Goal: Task Accomplishment & Management: Complete application form

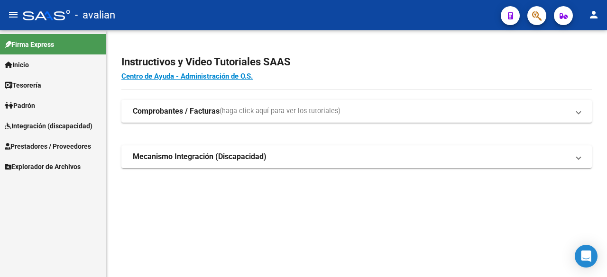
click at [63, 121] on span "Integración (discapacidad)" at bounding box center [49, 126] width 88 height 10
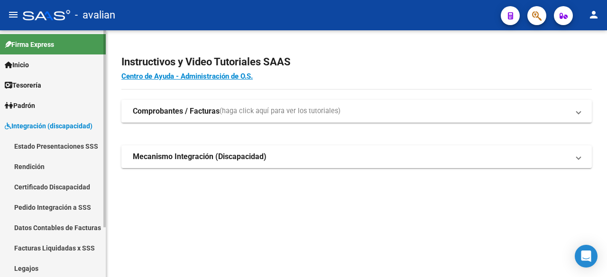
scroll to position [63, 0]
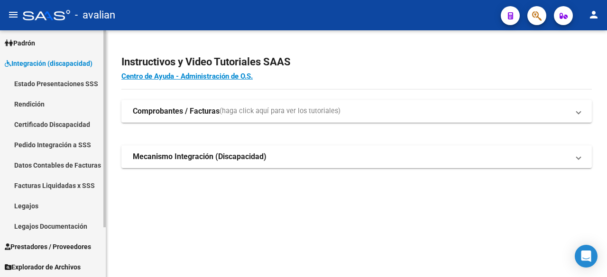
click at [36, 205] on link "Legajos" at bounding box center [53, 206] width 106 height 20
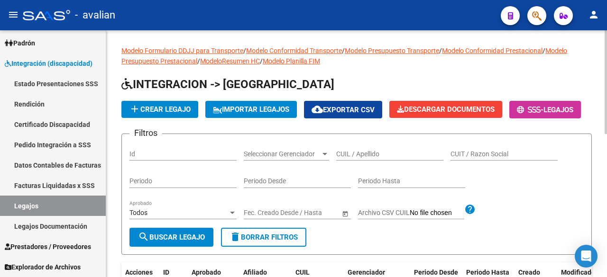
click at [361, 158] on input "CUIL / Apellido" at bounding box center [389, 154] width 107 height 8
paste input "20515046438"
type input "20515046438"
click at [157, 242] on span "search Buscar Legajo" at bounding box center [171, 237] width 67 height 9
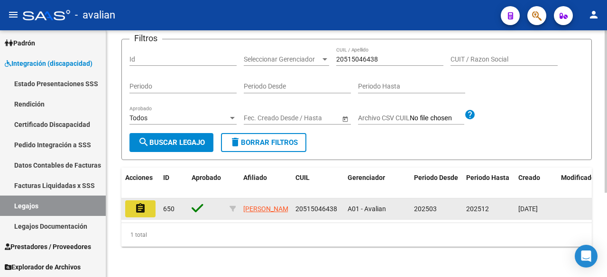
click at [141, 203] on mat-icon "assignment" at bounding box center [140, 208] width 11 height 11
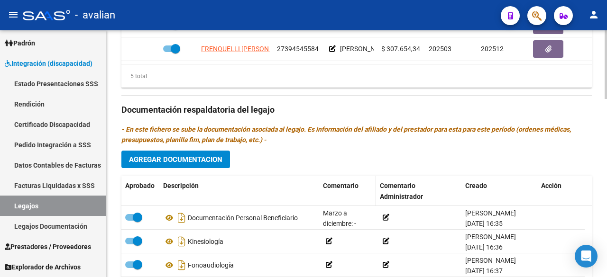
scroll to position [47, 0]
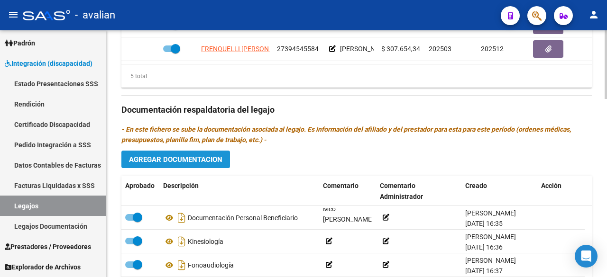
click at [183, 162] on span "Agregar Documentacion" at bounding box center [175, 159] width 93 height 9
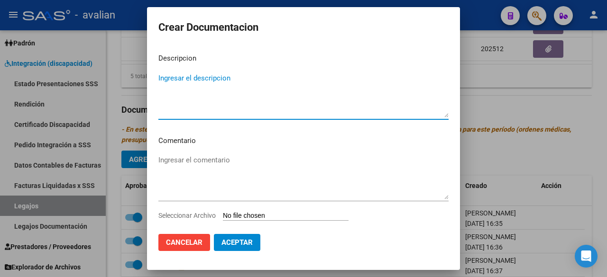
click at [231, 90] on textarea "Ingresar el descripcion" at bounding box center [303, 95] width 290 height 45
type textarea "TRASNPORTE 2025"
click at [283, 217] on input "Seleccionar Archivo" at bounding box center [286, 216] width 126 height 9
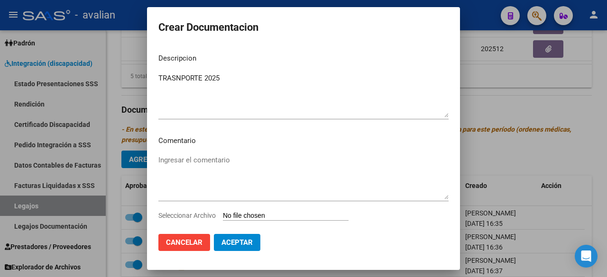
type input "C:\fakepath\TRANSPORTE 2025.pdf"
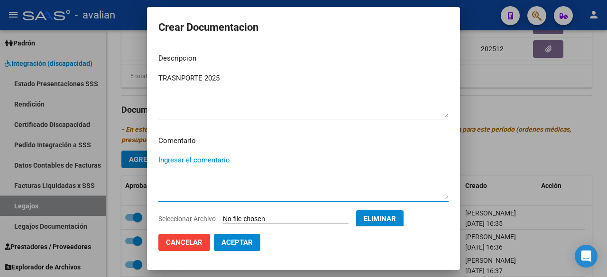
click at [246, 170] on textarea "Ingresar el comentario" at bounding box center [303, 177] width 290 height 45
type textarea "[PERSON_NAME] a diciembre:"
click at [242, 246] on span "Aceptar" at bounding box center [236, 242] width 31 height 9
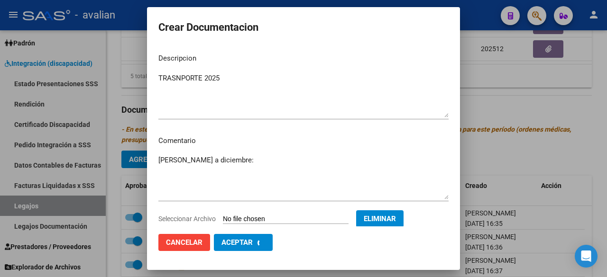
checkbox input "false"
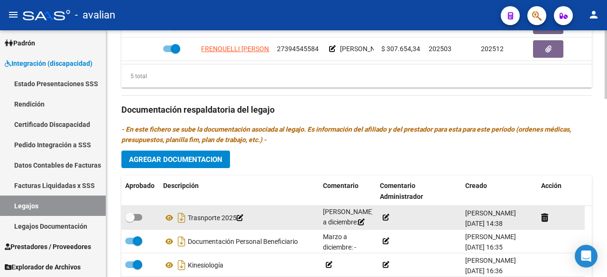
click at [385, 215] on icon at bounding box center [385, 217] width 7 height 7
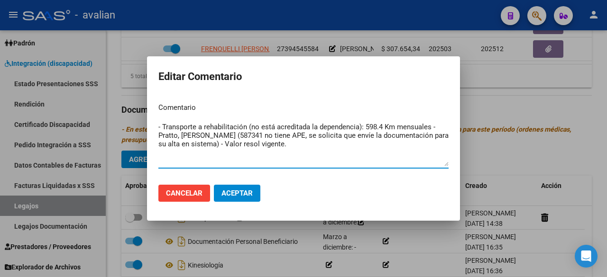
drag, startPoint x: 197, startPoint y: 146, endPoint x: 212, endPoint y: 136, distance: 18.1
click at [212, 136] on textarea "- Transporte a rehabilitación (no está acreditada la dependencia): 598.4 Km men…" at bounding box center [303, 144] width 290 height 45
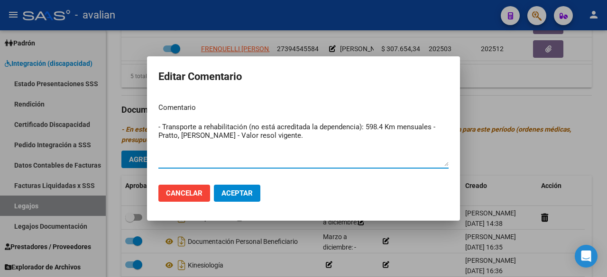
type textarea "- Transporte a rehabilitación (no está acreditada la dependencia): 598.4 Km men…"
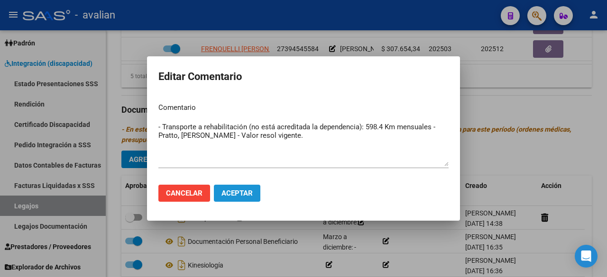
click at [239, 198] on button "Aceptar" at bounding box center [237, 193] width 46 height 17
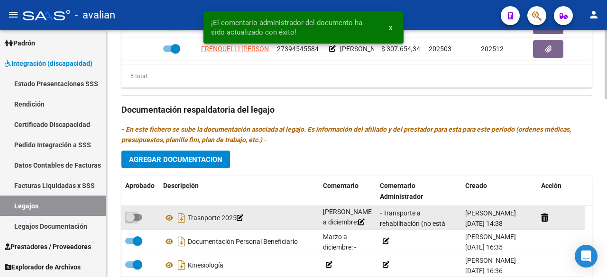
click at [140, 216] on span at bounding box center [133, 217] width 17 height 7
click at [130, 221] on input "checkbox" at bounding box center [129, 221] width 0 height 0
checkbox input "true"
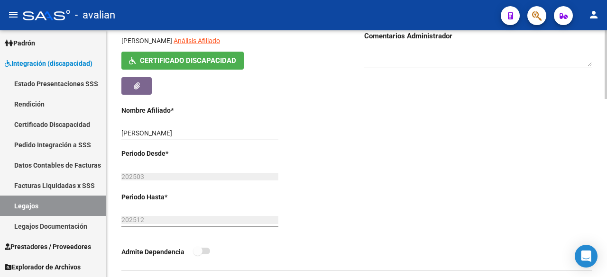
scroll to position [332, 0]
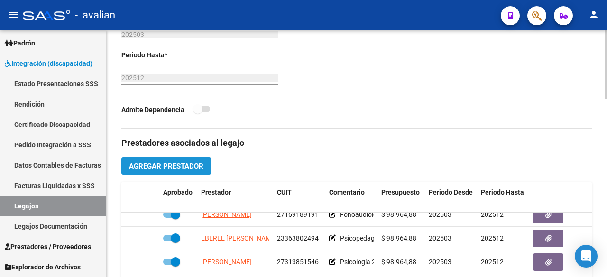
click at [184, 164] on span "Agregar Prestador" at bounding box center [166, 166] width 74 height 9
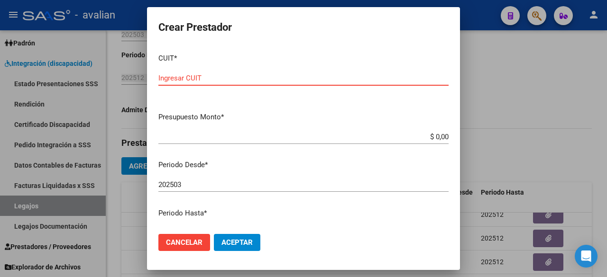
paste input "20-33483993-2"
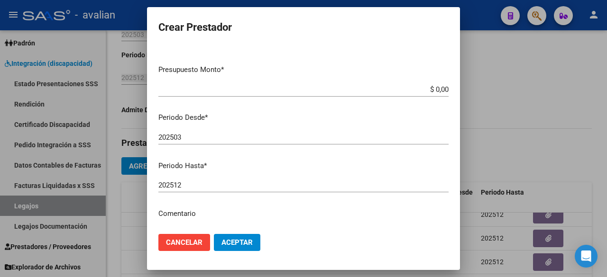
type input "20-33483993-2"
click at [195, 133] on div "202503 Ingresar el periodo" at bounding box center [303, 137] width 290 height 14
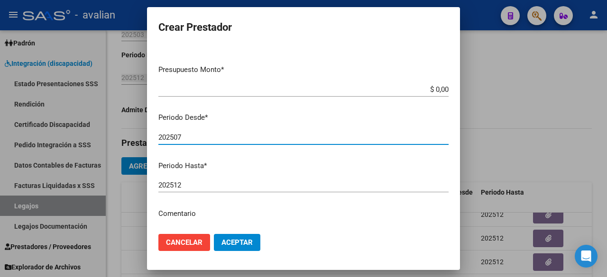
type input "202507"
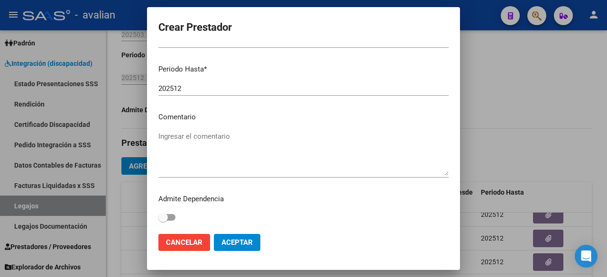
click at [221, 157] on textarea "Ingresar el comentario" at bounding box center [303, 153] width 290 height 45
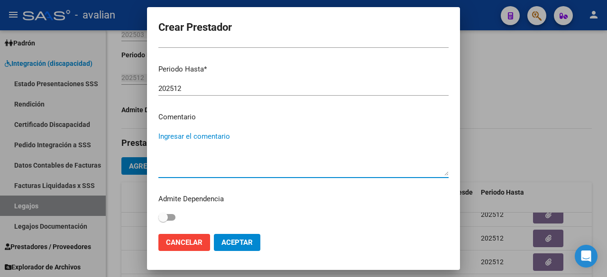
click at [234, 239] on span "Aceptar" at bounding box center [236, 242] width 31 height 9
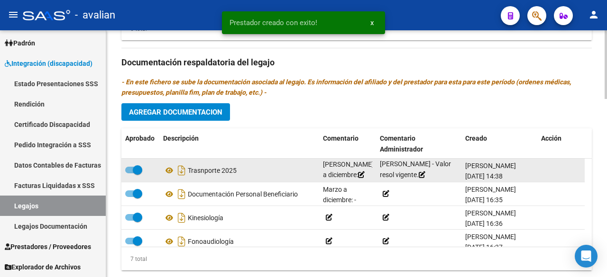
scroll to position [0, 0]
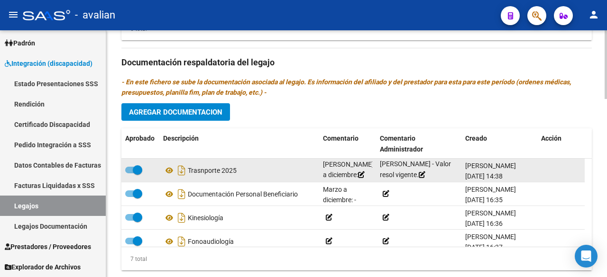
drag, startPoint x: 380, startPoint y: 165, endPoint x: 409, endPoint y: 177, distance: 30.6
click at [409, 177] on div "- Transporte a rehabilitación (no está acreditada la dependencia): 598.4 Km men…" at bounding box center [419, 171] width 78 height 20
copy span "- Transporte a rehabilitación (no está acreditada la dependencia): 598.4 Km men…"
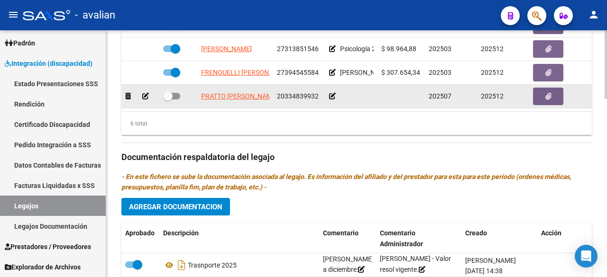
scroll to position [474, 0]
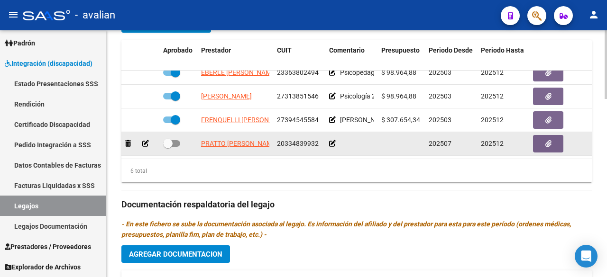
click at [144, 140] on icon at bounding box center [145, 143] width 7 height 7
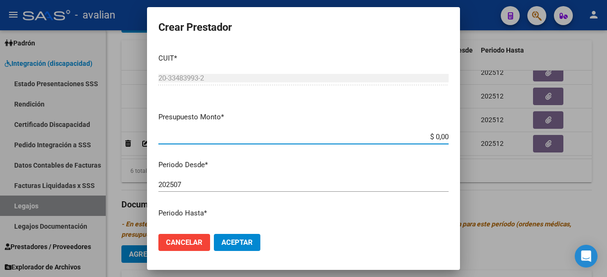
scroll to position [142, 0]
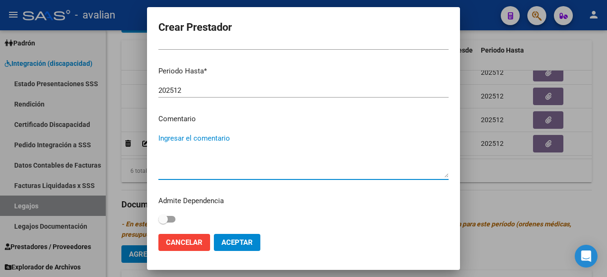
click at [194, 142] on textarea "Ingresar el comentario" at bounding box center [303, 155] width 290 height 45
paste textarea "- Transporte a rehabilitación (no está acreditada la dependencia): 598.4 Km men…"
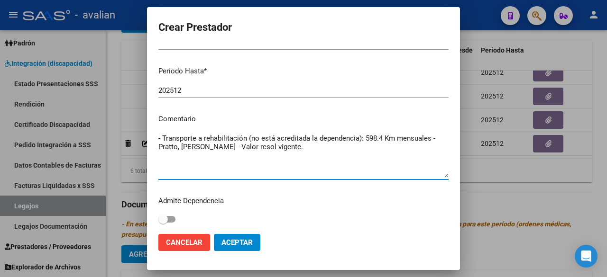
scroll to position [95, 0]
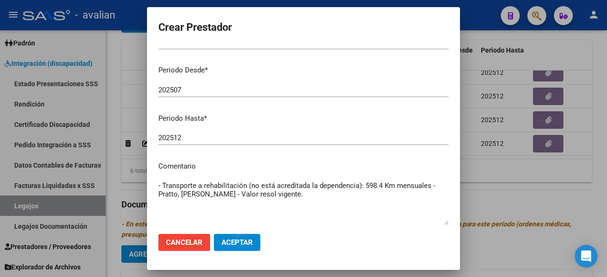
click at [385, 185] on textarea "- Transporte a rehabilitación (no está acreditada la dependencia): 598.4 Km men…" at bounding box center [303, 203] width 290 height 45
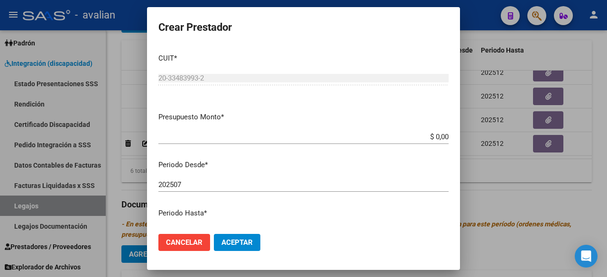
type textarea "- Transporte a rehabilitación (no está acreditada la dependencia): 598 Km mensu…"
click at [440, 138] on input "$ 0,00" at bounding box center [303, 137] width 290 height 9
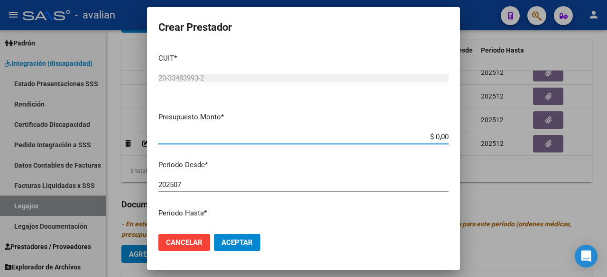
paste input "323.972,48"
type input "$ 323.972,48"
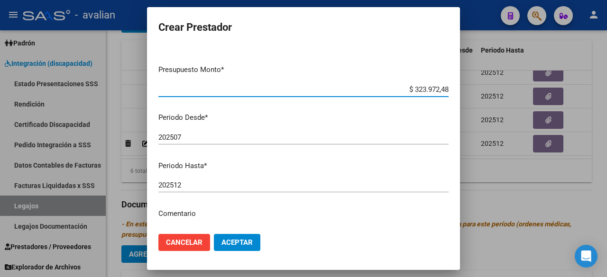
scroll to position [95, 0]
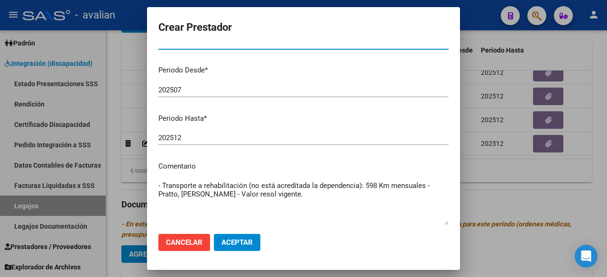
click at [254, 241] on button "Aceptar" at bounding box center [237, 242] width 46 height 17
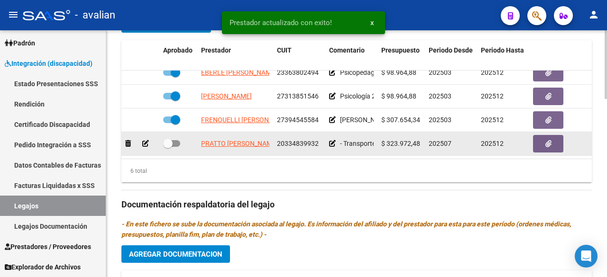
click at [176, 140] on span at bounding box center [171, 143] width 17 height 7
click at [168, 147] on input "checkbox" at bounding box center [167, 147] width 0 height 0
checkbox input "true"
click at [557, 138] on button "button" at bounding box center [548, 144] width 30 height 18
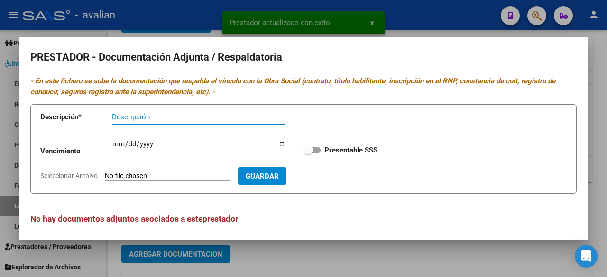
scroll to position [4, 0]
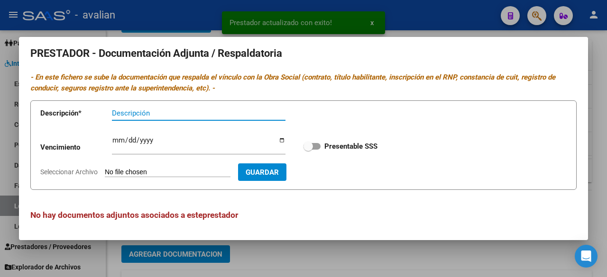
click at [313, 145] on span at bounding box center [311, 146] width 17 height 7
click at [308, 150] on input "Presentable SSS" at bounding box center [308, 150] width 0 height 0
checkbox input "true"
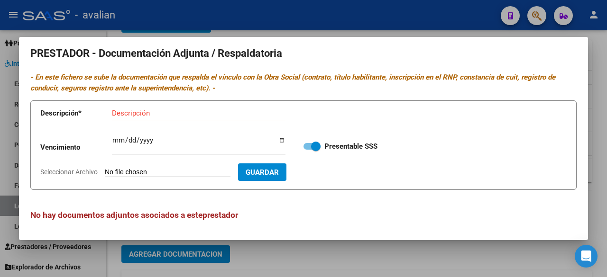
click at [160, 170] on input "Seleccionar Archivo" at bounding box center [168, 172] width 126 height 9
type input "C:\fakepath\CBU PRATTO [PERSON_NAME].jpg"
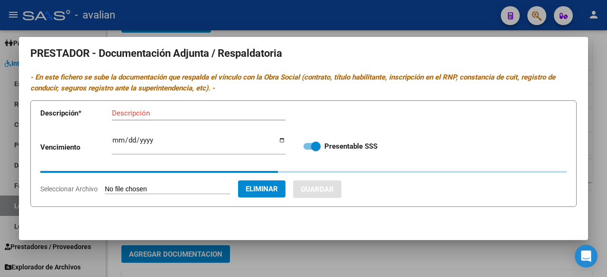
click at [155, 116] on input "Descripción" at bounding box center [198, 113] width 173 height 9
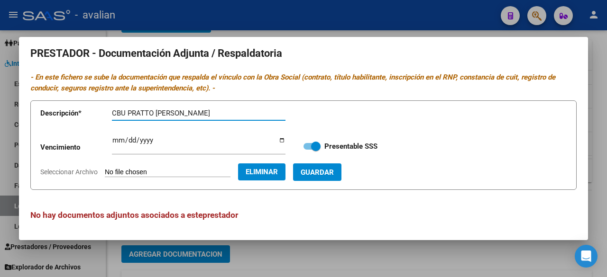
type input "CBU PRATTO [PERSON_NAME]"
click at [341, 180] on button "Guardar" at bounding box center [317, 173] width 48 height 18
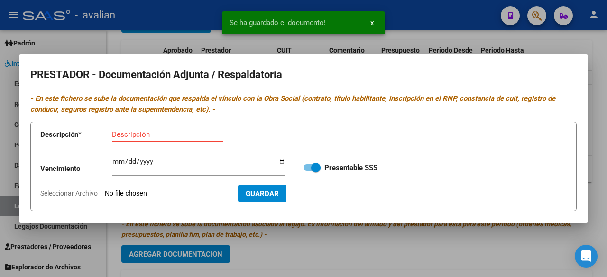
scroll to position [0, 0]
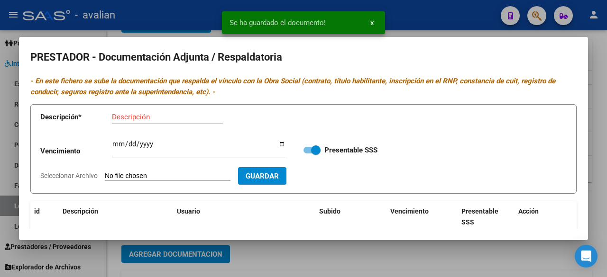
click at [173, 173] on input "Seleccionar Archivo" at bounding box center [168, 176] width 126 height 9
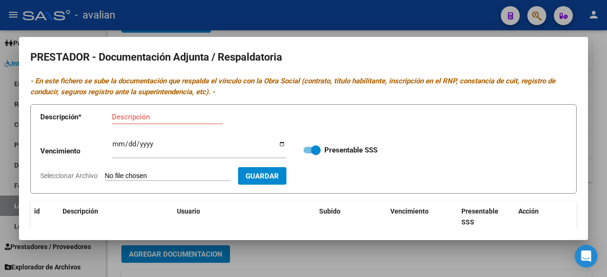
type input "C:\fakepath\DOC. PRATTO [PERSON_NAME].pdf"
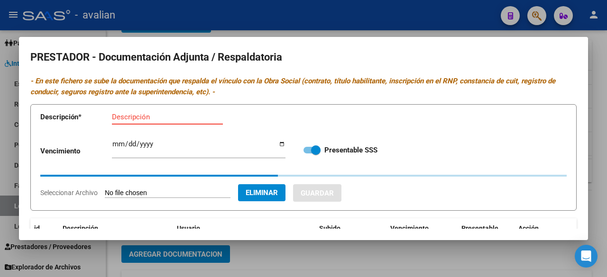
click at [173, 116] on input "Descripción" at bounding box center [167, 117] width 111 height 9
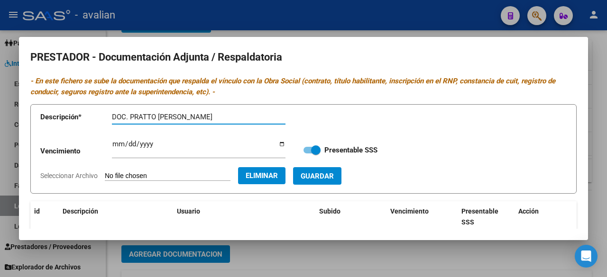
type input "DOC. PRATTO [PERSON_NAME]"
click at [334, 177] on span "Guardar" at bounding box center [316, 176] width 33 height 9
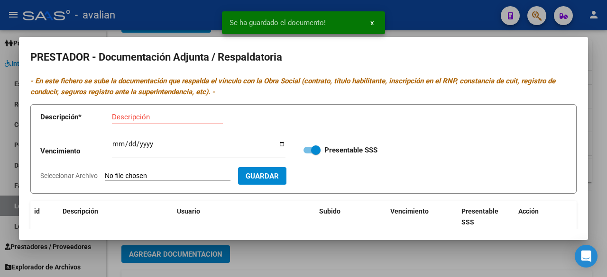
scroll to position [121, 0]
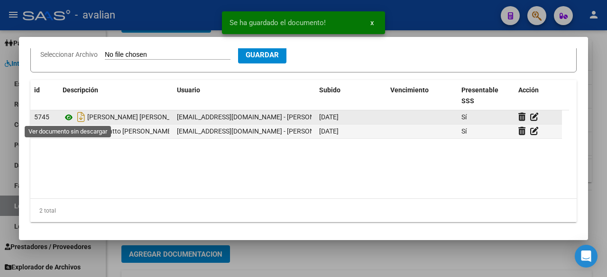
click at [69, 113] on icon at bounding box center [69, 117] width 12 height 11
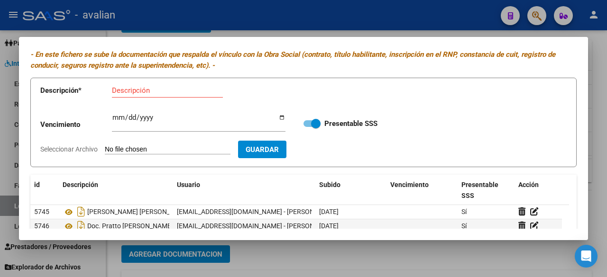
scroll to position [0, 0]
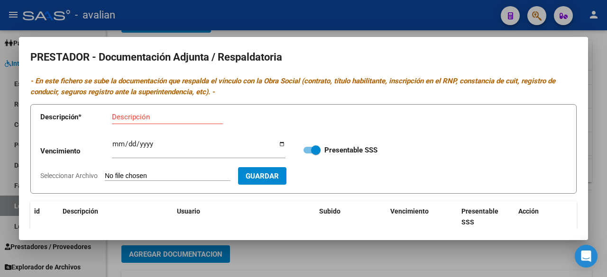
click at [428, 18] on div at bounding box center [303, 138] width 607 height 277
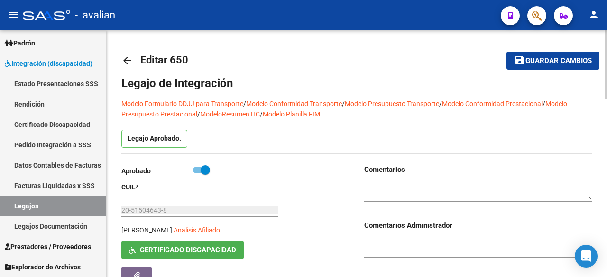
click at [594, 55] on button "save Guardar cambios" at bounding box center [552, 61] width 93 height 18
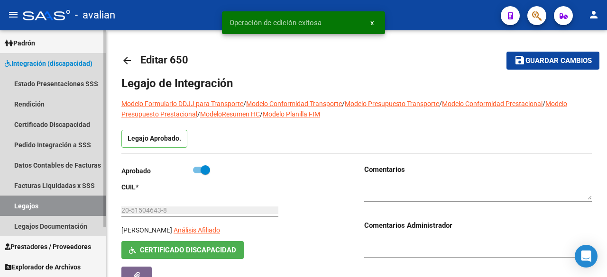
click at [34, 208] on link "Legajos" at bounding box center [53, 206] width 106 height 20
